Goal: Transaction & Acquisition: Purchase product/service

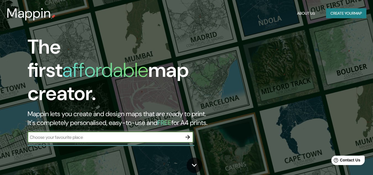
click at [328, 18] on button "Create your map" at bounding box center [346, 13] width 40 height 10
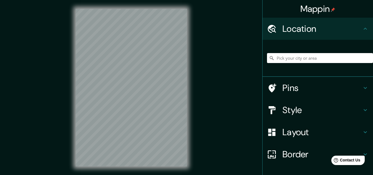
click at [299, 114] on h4 "Style" at bounding box center [322, 109] width 80 height 11
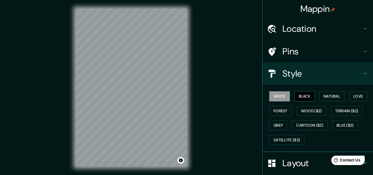
click at [308, 96] on button "Black" at bounding box center [304, 96] width 21 height 10
click at [282, 30] on h4 "Location" at bounding box center [322, 28] width 80 height 11
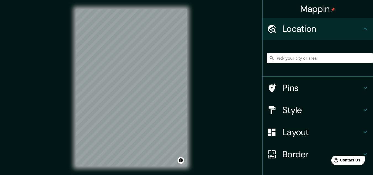
click at [273, 59] on input "Pick your city or area" at bounding box center [320, 58] width 106 height 10
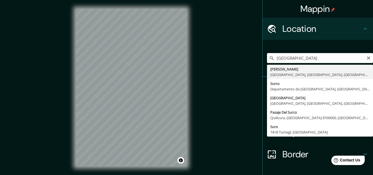
type input "[GEOGRAPHIC_DATA], [GEOGRAPHIC_DATA], [GEOGRAPHIC_DATA], [GEOGRAPHIC_DATA]"
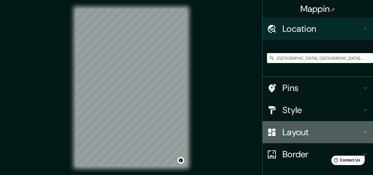
click at [303, 132] on h4 "Layout" at bounding box center [322, 131] width 80 height 11
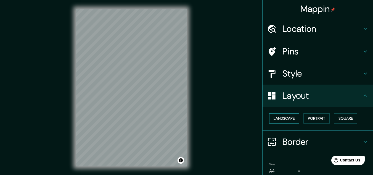
click at [290, 117] on button "Landscape" at bounding box center [284, 118] width 30 height 10
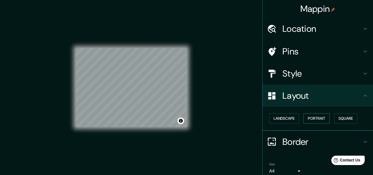
click at [313, 118] on button "Portrait" at bounding box center [316, 118] width 26 height 10
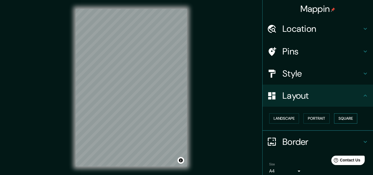
click at [337, 115] on button "Square" at bounding box center [345, 118] width 23 height 10
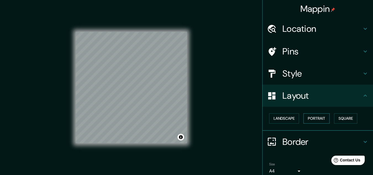
click at [321, 116] on button "Portrait" at bounding box center [316, 118] width 26 height 10
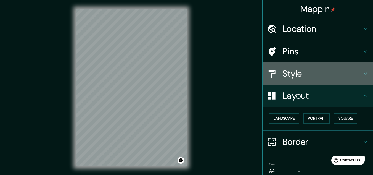
click at [333, 79] on div "Style" at bounding box center [318, 73] width 110 height 22
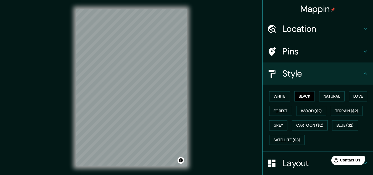
click at [333, 79] on div "Style" at bounding box center [318, 73] width 110 height 22
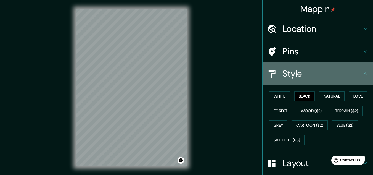
click at [362, 70] on div "Style" at bounding box center [318, 73] width 110 height 22
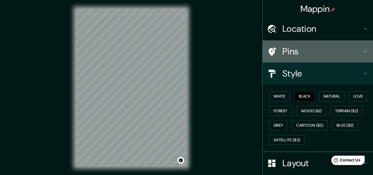
click at [358, 54] on h4 "Pins" at bounding box center [322, 51] width 80 height 11
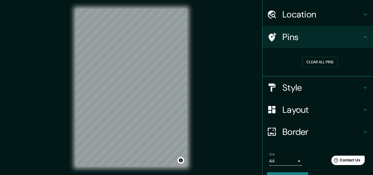
scroll to position [28, 0]
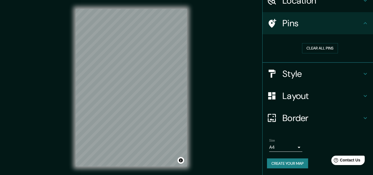
click at [311, 117] on h4 "Border" at bounding box center [322, 117] width 80 height 11
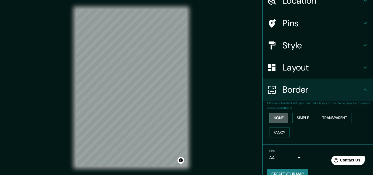
click at [277, 118] on button "None" at bounding box center [278, 118] width 19 height 10
click at [301, 118] on button "Simple" at bounding box center [302, 118] width 21 height 10
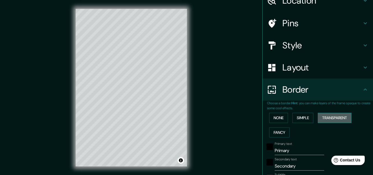
click at [330, 118] on button "Transparent" at bounding box center [335, 118] width 34 height 10
click at [275, 115] on button "None" at bounding box center [278, 118] width 19 height 10
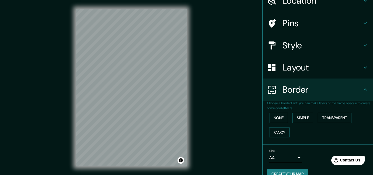
click at [321, 61] on div "Layout" at bounding box center [318, 67] width 110 height 22
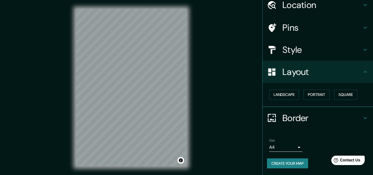
scroll to position [24, 0]
click at [321, 65] on div "Layout" at bounding box center [318, 72] width 110 height 22
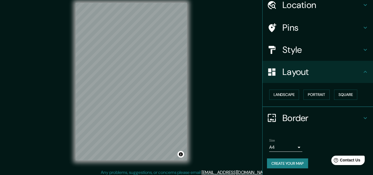
scroll to position [9, 0]
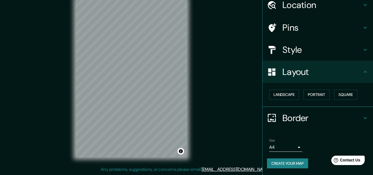
click at [290, 146] on body "Mappin Location [GEOGRAPHIC_DATA], [GEOGRAPHIC_DATA], [GEOGRAPHIC_DATA], [GEOGR…" at bounding box center [186, 78] width 373 height 175
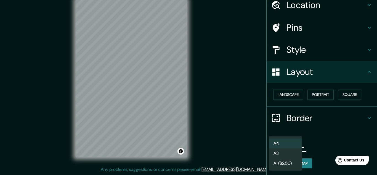
click at [282, 154] on li "A3" at bounding box center [285, 153] width 33 height 10
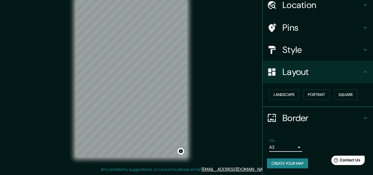
click at [291, 144] on body "Mappin Location [GEOGRAPHIC_DATA], [GEOGRAPHIC_DATA], [GEOGRAPHIC_DATA], [GEOGR…" at bounding box center [186, 78] width 373 height 175
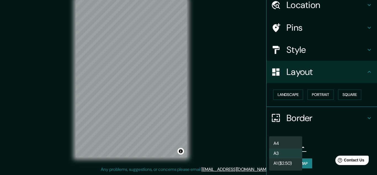
click at [290, 160] on li "A1 ($2.50)" at bounding box center [285, 163] width 33 height 10
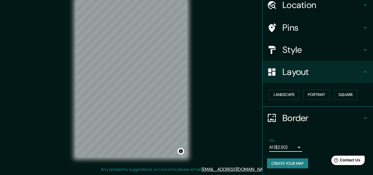
click at [281, 149] on body "Mappin Location [GEOGRAPHIC_DATA], [GEOGRAPHIC_DATA], [GEOGRAPHIC_DATA], [GEOGR…" at bounding box center [186, 78] width 373 height 175
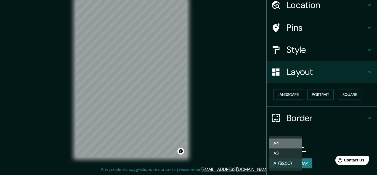
click at [280, 143] on li "A4" at bounding box center [285, 143] width 33 height 10
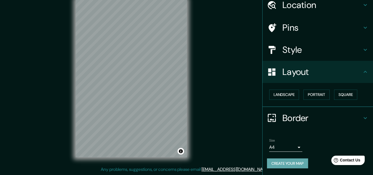
click at [300, 166] on button "Create your map" at bounding box center [287, 163] width 41 height 10
click at [280, 162] on button "Create your map" at bounding box center [287, 163] width 41 height 10
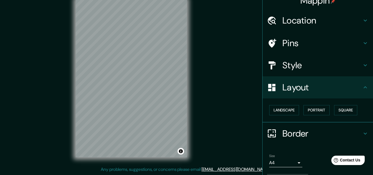
scroll to position [0, 0]
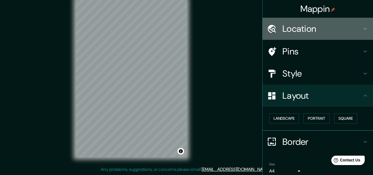
click at [333, 28] on h4 "Location" at bounding box center [322, 28] width 80 height 11
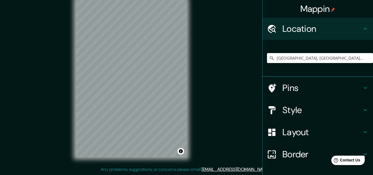
click at [303, 87] on h4 "Pins" at bounding box center [322, 87] width 80 height 11
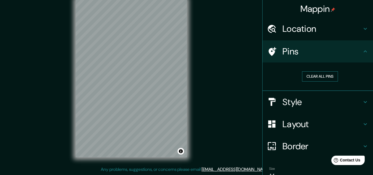
click at [302, 73] on button "Clear all pins" at bounding box center [320, 76] width 36 height 10
click at [305, 74] on button "Clear all pins" at bounding box center [320, 76] width 36 height 10
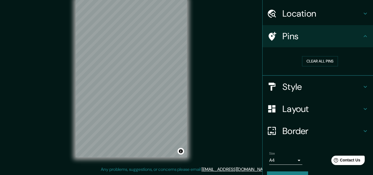
scroll to position [28, 0]
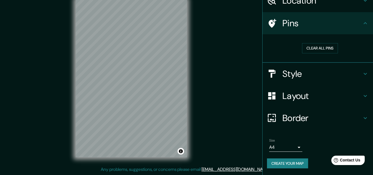
click at [302, 165] on button "Create your map" at bounding box center [287, 163] width 41 height 10
click at [281, 158] on button "Create your map" at bounding box center [287, 163] width 41 height 10
click at [276, 167] on div "Create your map" at bounding box center [318, 163] width 102 height 10
click at [271, 162] on button "Create your map" at bounding box center [287, 163] width 41 height 10
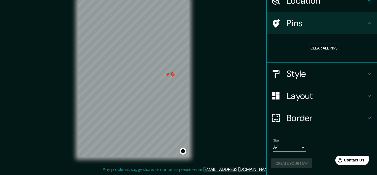
click at [286, 147] on body "Mappin Location [GEOGRAPHIC_DATA], [GEOGRAPHIC_DATA], [GEOGRAPHIC_DATA], [GEOGR…" at bounding box center [188, 78] width 377 height 175
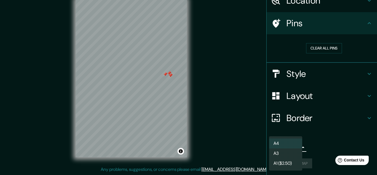
click at [284, 153] on li "A3" at bounding box center [285, 153] width 33 height 10
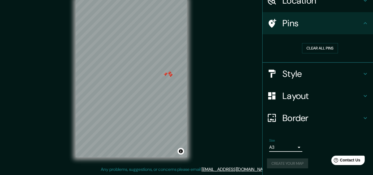
click at [287, 159] on div "Create your map" at bounding box center [318, 163] width 102 height 10
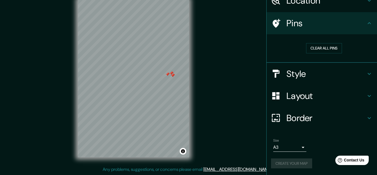
click at [279, 146] on body "Mappin Location [GEOGRAPHIC_DATA], [GEOGRAPHIC_DATA], [GEOGRAPHIC_DATA], [GEOGR…" at bounding box center [188, 78] width 377 height 175
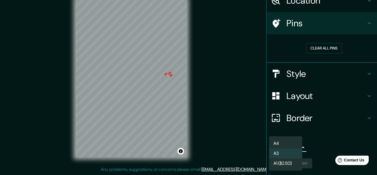
click at [282, 141] on li "A4" at bounding box center [285, 143] width 33 height 10
type input "single"
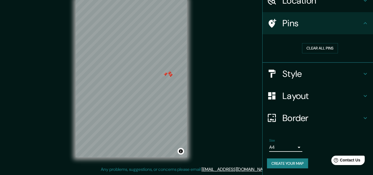
click at [287, 161] on button "Create your map" at bounding box center [287, 163] width 41 height 10
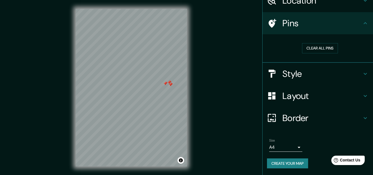
click at [291, 164] on button "Create your map" at bounding box center [287, 163] width 41 height 10
